Goal: Transaction & Acquisition: Download file/media

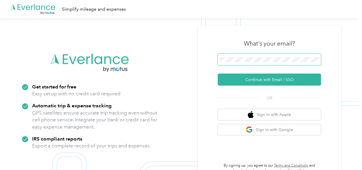
click at [225, 63] on span at bounding box center [269, 60] width 103 height 12
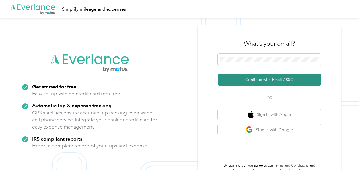
click at [240, 80] on button "Continue with Email / SSO" at bounding box center [269, 80] width 103 height 12
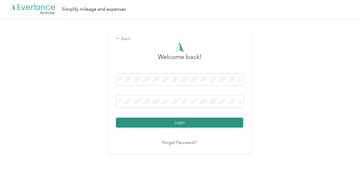
click at [189, 123] on button "Login" at bounding box center [179, 123] width 127 height 10
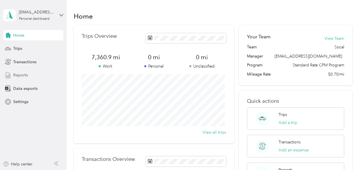
click at [22, 75] on span "Reports" at bounding box center [20, 75] width 15 height 6
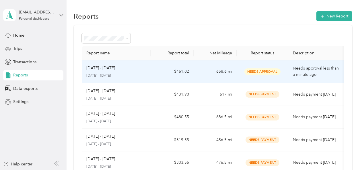
click at [125, 69] on div "[DATE] - [DATE]" at bounding box center [116, 68] width 60 height 6
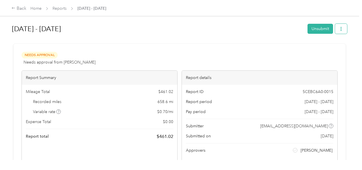
click at [342, 29] on button "button" at bounding box center [341, 29] width 12 height 10
click at [327, 50] on span "Download" at bounding box center [323, 50] width 19 height 6
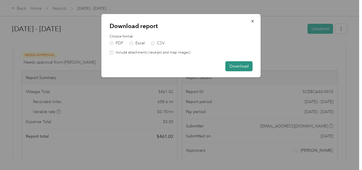
click at [247, 69] on button "Download" at bounding box center [239, 66] width 27 height 10
